Goal: Use online tool/utility: Utilize a website feature to perform a specific function

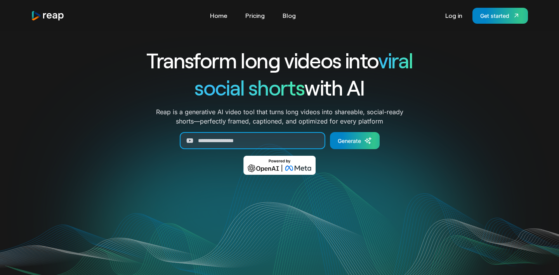
click at [278, 145] on input "Generate Form" at bounding box center [252, 140] width 145 height 17
click at [451, 19] on link "Log in" at bounding box center [453, 15] width 25 height 12
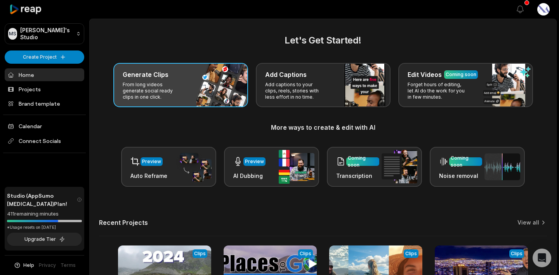
click at [176, 92] on p "From long videos generate social ready clips in one click." at bounding box center [153, 90] width 60 height 19
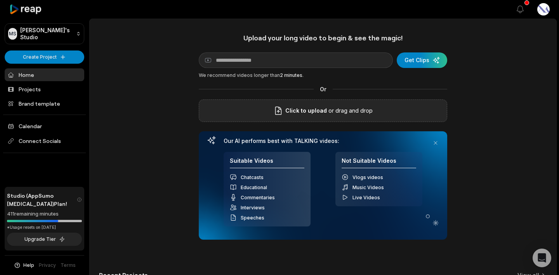
click at [318, 108] on span "Click to upload" at bounding box center [306, 110] width 42 height 9
click at [0, 0] on input "Click to upload" at bounding box center [0, 0] width 0 height 0
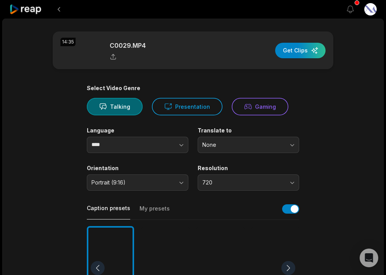
scroll to position [158, 0]
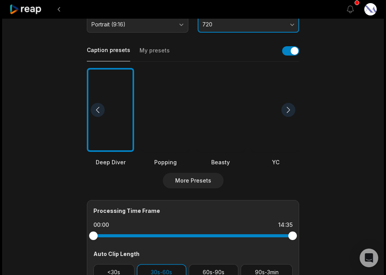
click at [247, 28] on button "720" at bounding box center [249, 24] width 102 height 16
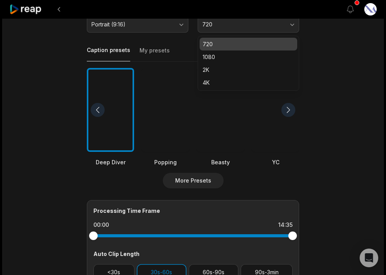
click at [185, 50] on div "Caption presets My presets" at bounding box center [193, 52] width 213 height 17
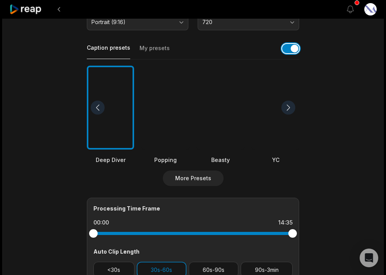
click at [292, 51] on button "button" at bounding box center [290, 48] width 17 height 9
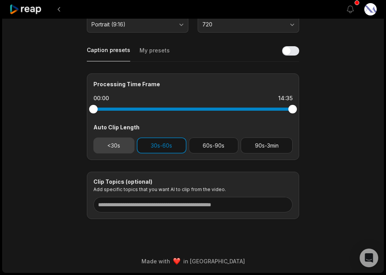
click at [121, 145] on button "<30s" at bounding box center [113, 145] width 41 height 16
click at [144, 145] on button "30s-60s" at bounding box center [162, 145] width 50 height 16
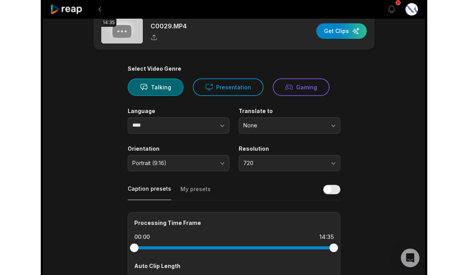
scroll to position [0, 0]
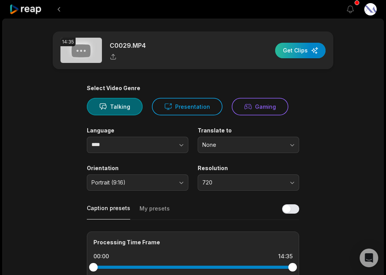
click at [306, 47] on div "button" at bounding box center [300, 51] width 50 height 16
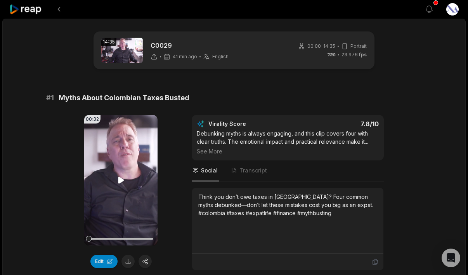
click at [121, 182] on icon at bounding box center [121, 180] width 6 height 7
click at [121, 182] on icon at bounding box center [120, 179] width 9 height 9
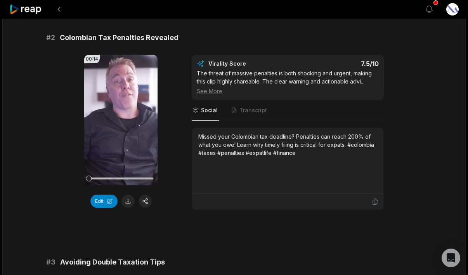
scroll to position [291, 0]
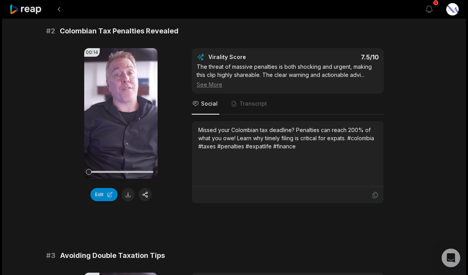
click at [130, 198] on button at bounding box center [127, 194] width 13 height 13
